Goal: Task Accomplishment & Management: Use online tool/utility

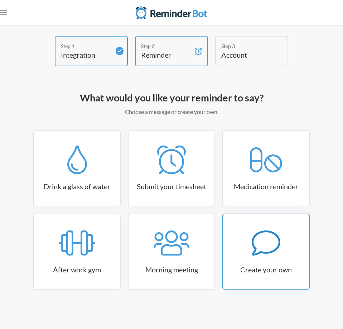
click at [269, 265] on h3 "Create your own" at bounding box center [266, 269] width 86 height 10
select select "09:30:00"
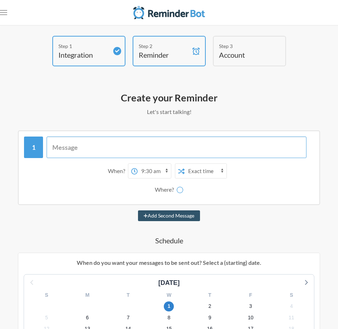
click at [143, 143] on input "text" at bounding box center [177, 146] width 260 height 21
click at [162, 144] on input "text" at bounding box center [177, 146] width 260 height 21
paste input "NSW-3L3"
drag, startPoint x: 132, startPoint y: 151, endPoint x: 37, endPoint y: 153, distance: 95.3
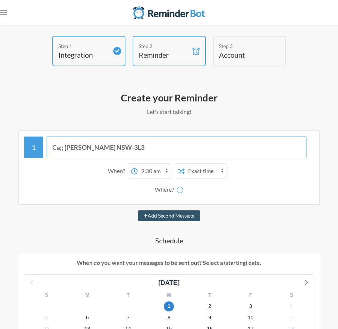
click at [37, 153] on div "Ca;; [PERSON_NAME] NSW-3L3" at bounding box center [169, 146] width 290 height 21
click at [126, 144] on input "Call [PERSON_NAME]" at bounding box center [177, 146] width 260 height 21
paste input "[URL][DOMAIN_NAME]"
type input "Call [PERSON_NAME] [URL][DOMAIN_NAME]"
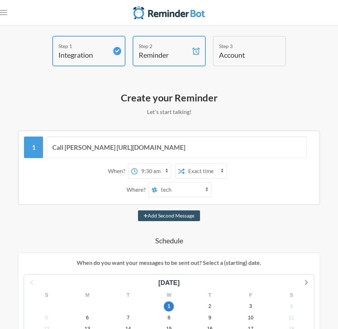
click at [148, 168] on select "12:00 am 12:15 am 12:30 am 12:45 am 1:00 am 1:15 am 1:30 am 1:45 am 2:00 am 2:1…" at bounding box center [154, 171] width 33 height 14
select select "14:00:00"
click at [138, 164] on select "12:00 am 12:15 am 12:30 am 12:45 am 1:00 am 1:15 am 1:30 am 1:45 am 2:00 am 2:1…" at bounding box center [154, 171] width 33 height 14
click at [182, 185] on select "tech random general ux-chat feature-requests resti-app rebrand releases burger-…" at bounding box center [184, 189] width 54 height 14
click at [181, 192] on select "tech random general ux-chat feature-requests resti-app rebrand releases burger-…" at bounding box center [184, 189] width 54 height 14
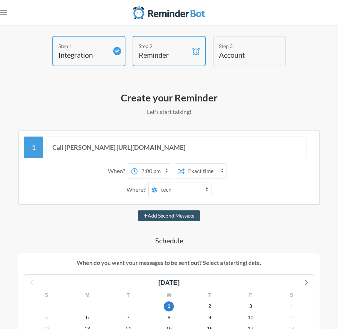
click at [291, 116] on p "Let's start talking!" at bounding box center [169, 111] width 302 height 9
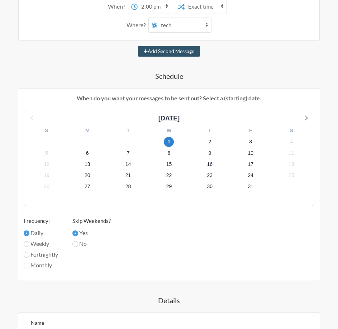
scroll to position [215, 0]
